Goal: Find specific fact: Find specific fact

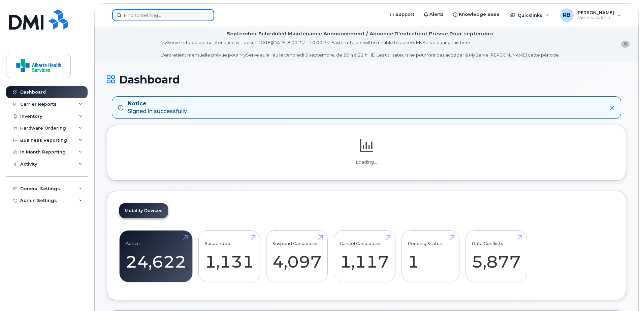
click at [147, 15] on input at bounding box center [163, 15] width 102 height 12
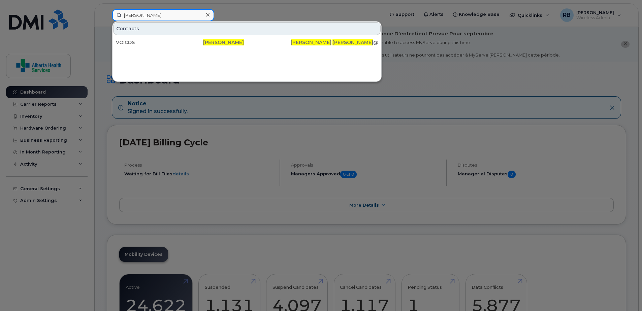
drag, startPoint x: 155, startPoint y: 15, endPoint x: 81, endPoint y: 7, distance: 74.2
click at [107, 9] on div "kim fehr Contacts VOICDS Kim Fehr Kim . Fehr @covenanthealth.ca" at bounding box center [246, 15] width 278 height 12
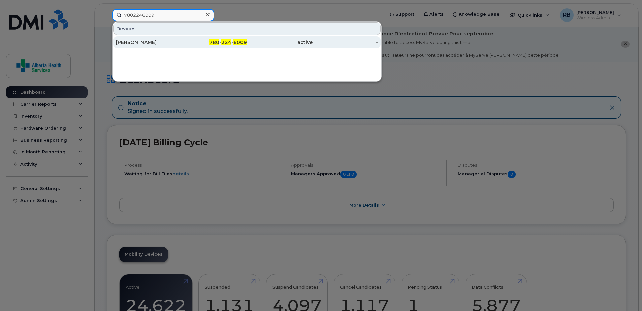
type input "7802246009"
click at [290, 45] on div "active" at bounding box center [280, 42] width 66 height 7
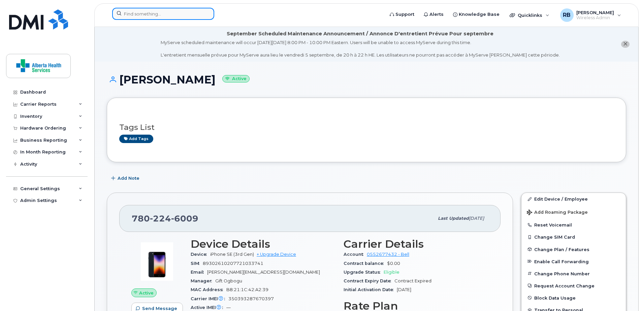
click at [149, 12] on input at bounding box center [163, 14] width 102 height 12
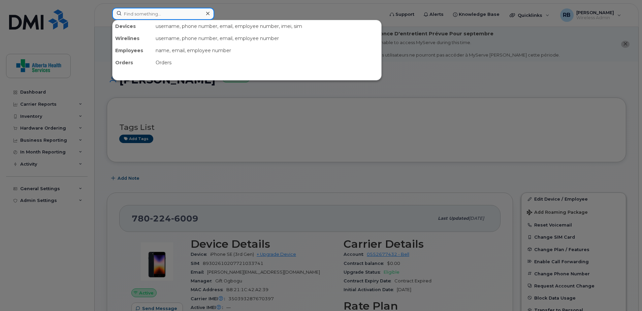
paste input "[PERSON_NAME][EMAIL_ADDRESS][PERSON_NAME][DOMAIN_NAME]"
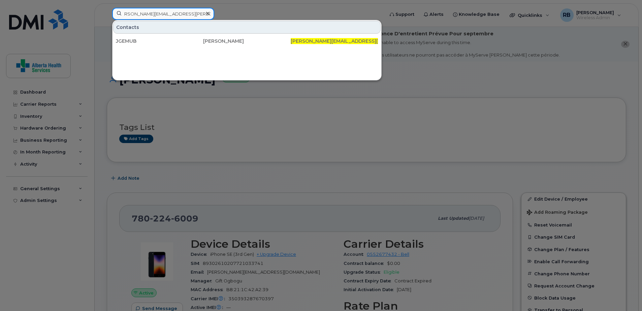
click at [192, 14] on input "[PERSON_NAME][EMAIL_ADDRESS][PERSON_NAME][DOMAIN_NAME]" at bounding box center [163, 14] width 102 height 12
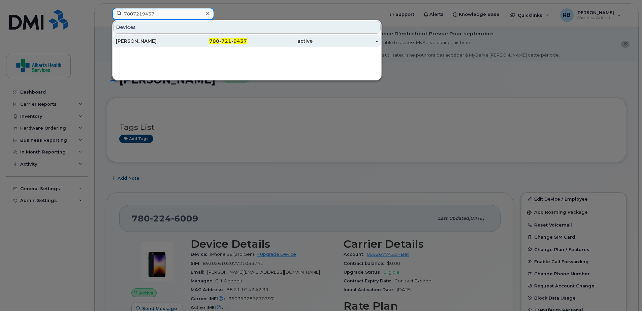
type input "7807219437"
click at [248, 37] on div "active" at bounding box center [280, 41] width 66 height 12
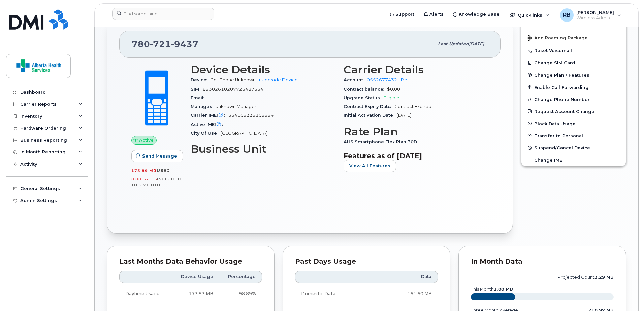
scroll to position [141, 0]
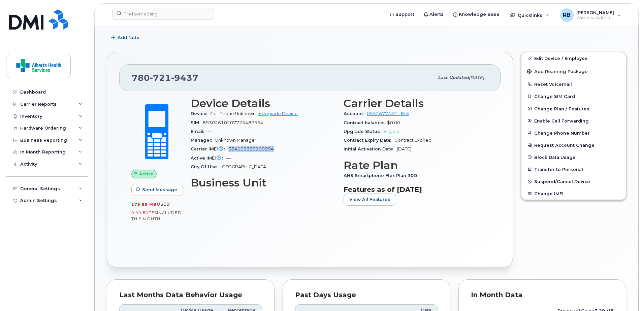
drag, startPoint x: 268, startPoint y: 149, endPoint x: 230, endPoint y: 148, distance: 38.8
click at [230, 148] on div "Carrier IMEI Carrier IMEI is reported during the last billing cycle or change o…" at bounding box center [263, 149] width 145 height 9
copy span "354109339109994"
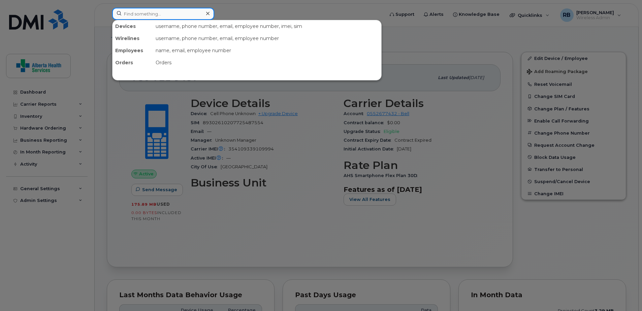
click at [154, 18] on input at bounding box center [163, 14] width 102 height 12
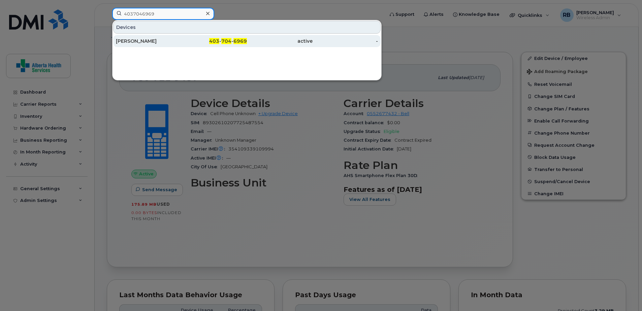
type input "4037046969"
click at [237, 47] on div "403 - 704 - 6969" at bounding box center [214, 41] width 66 height 12
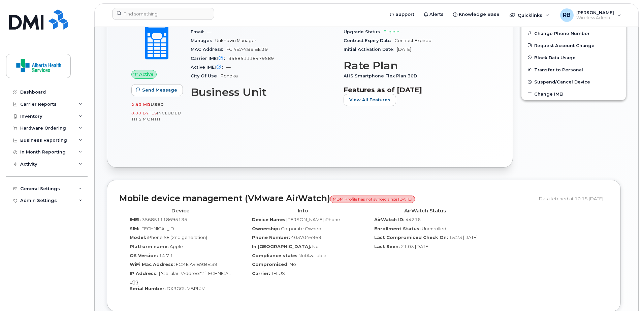
scroll to position [269, 0]
